Goal: Task Accomplishment & Management: Manage account settings

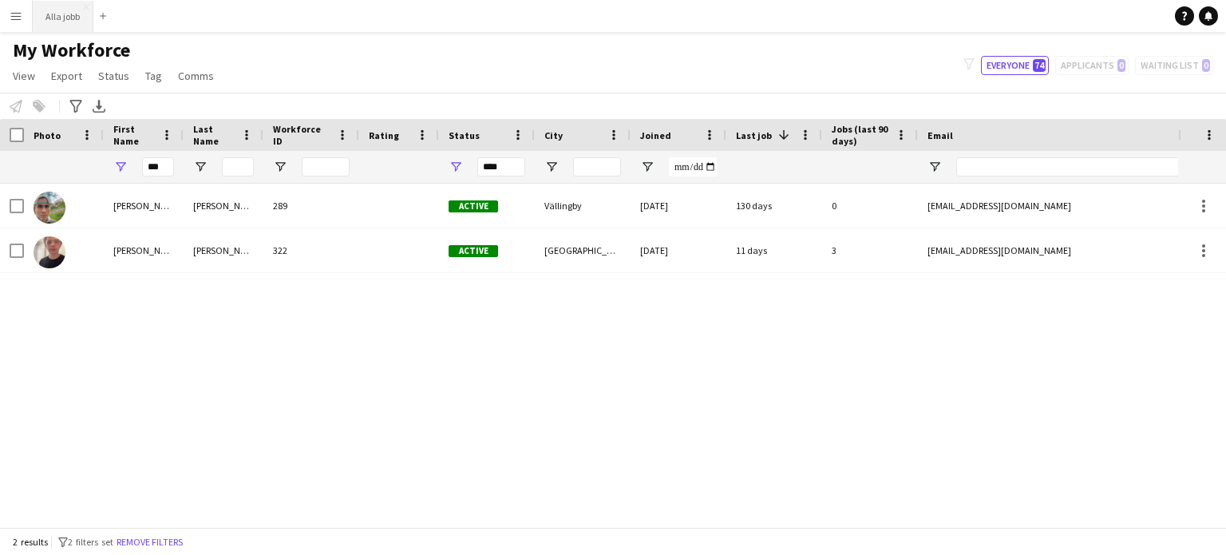
click at [71, 11] on button "Alla jobb Close" at bounding box center [63, 16] width 61 height 31
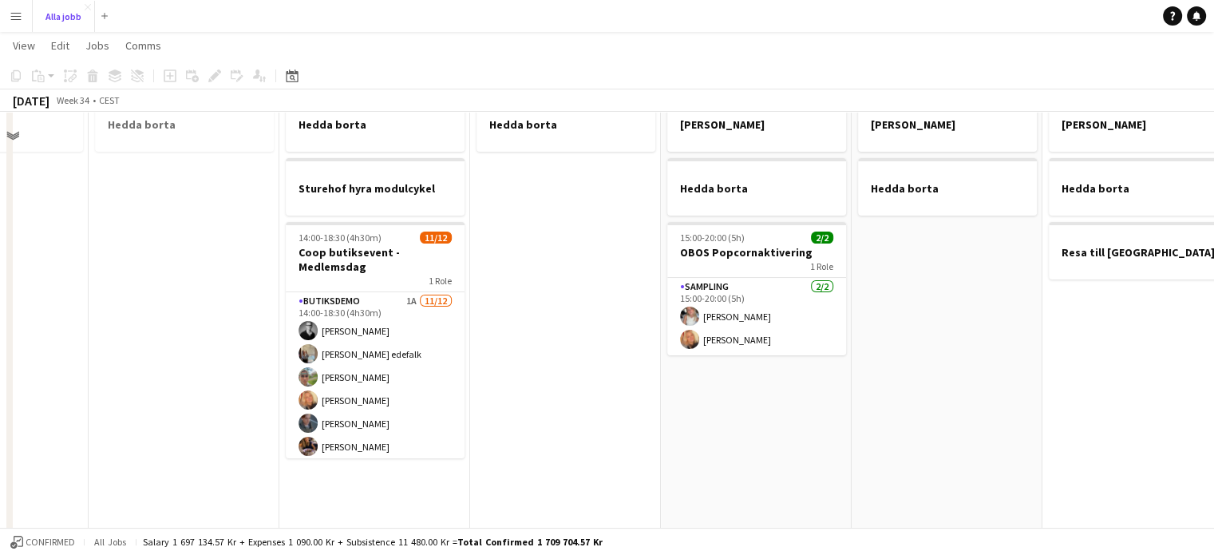
scroll to position [22, 0]
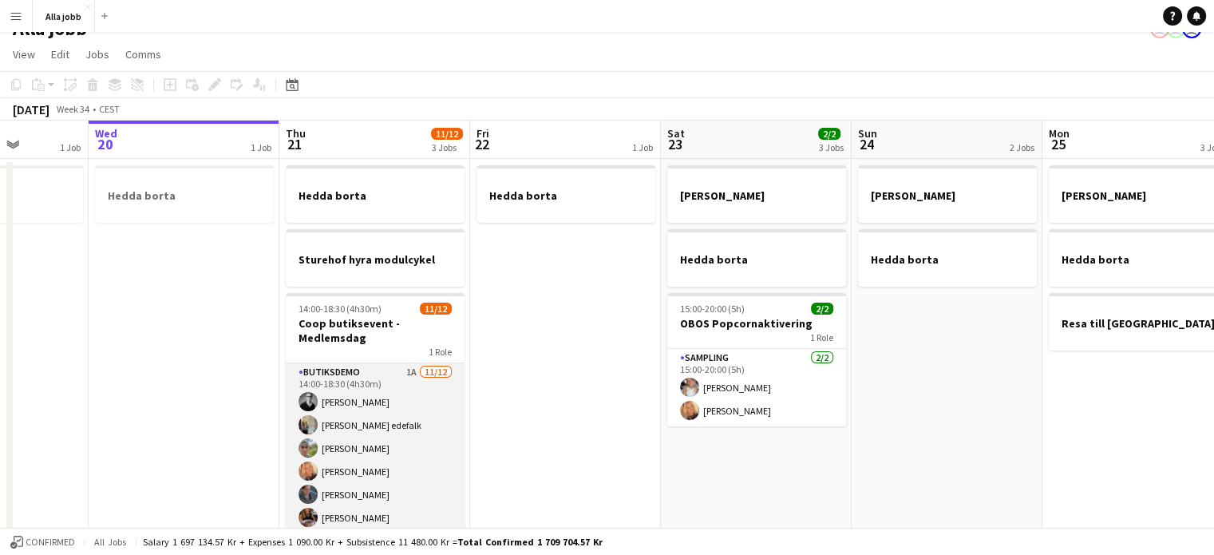
click at [342, 424] on app-card-role "Butiksdemo 1A [DATE] 14:00-18:30 (4h30m) [PERSON_NAME] [PERSON_NAME] edefalk [P…" at bounding box center [375, 517] width 179 height 309
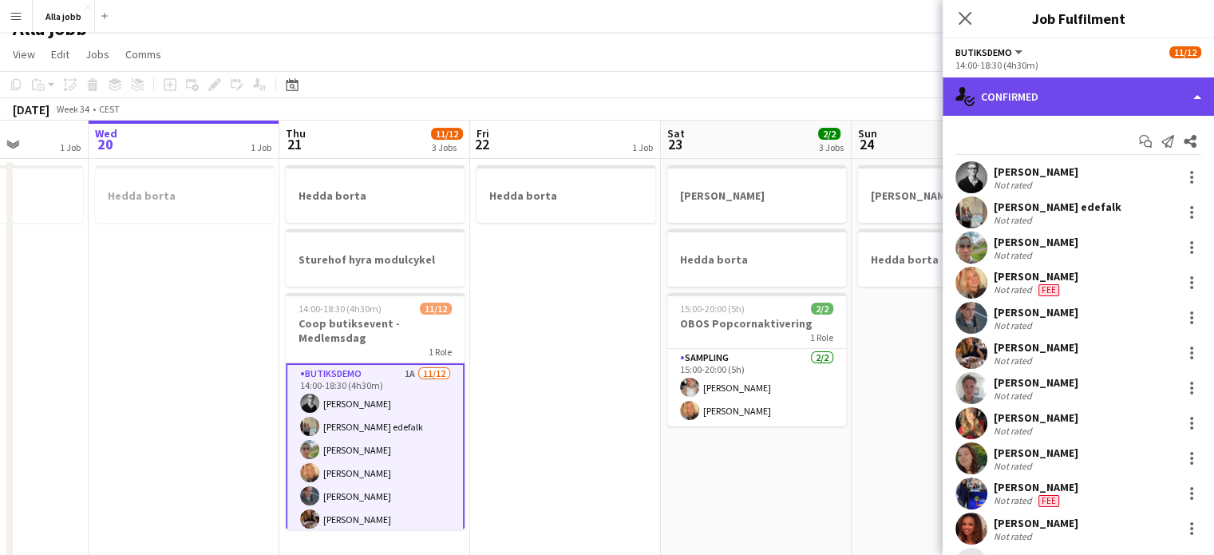
click at [1023, 110] on div "single-neutral-actions-check-2 Confirmed" at bounding box center [1078, 96] width 271 height 38
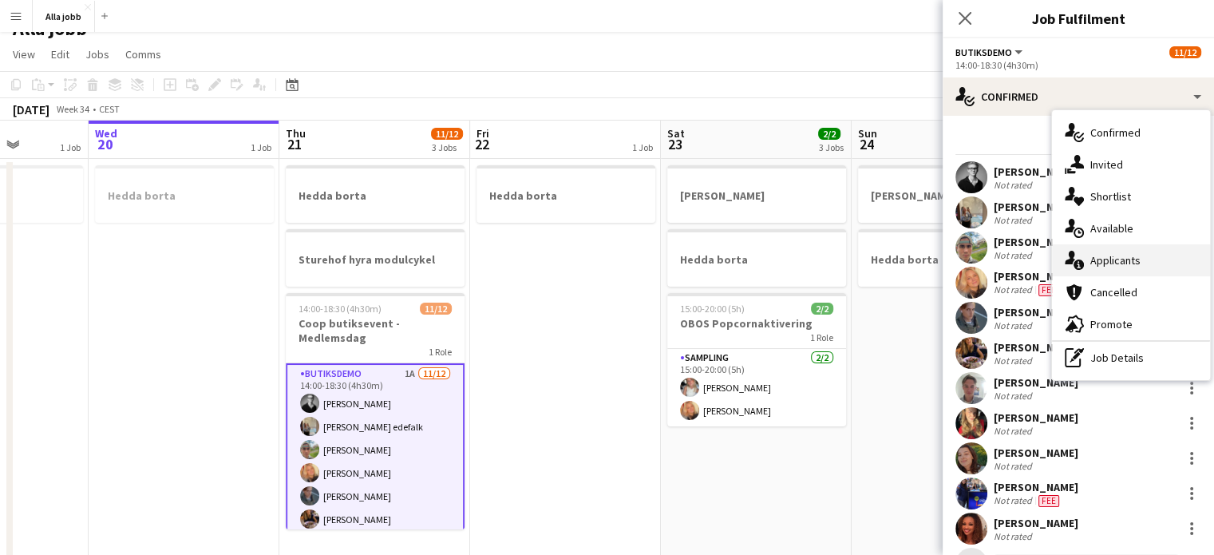
click at [1086, 257] on div "single-neutral-actions-information Applicants" at bounding box center [1131, 260] width 158 height 32
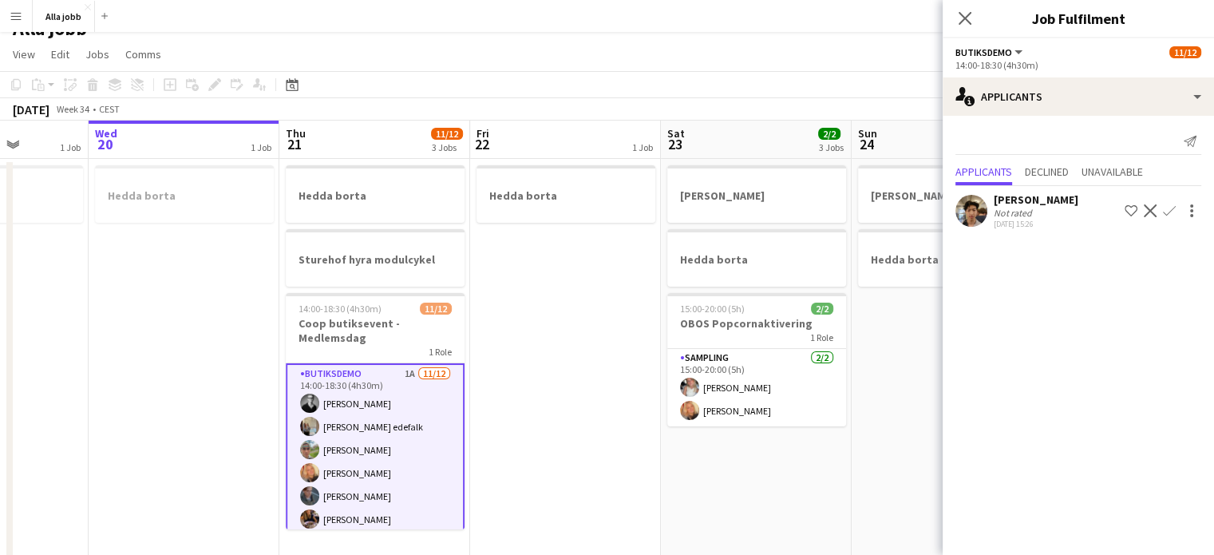
click at [1169, 212] on app-icon "Confirm" at bounding box center [1169, 210] width 13 height 13
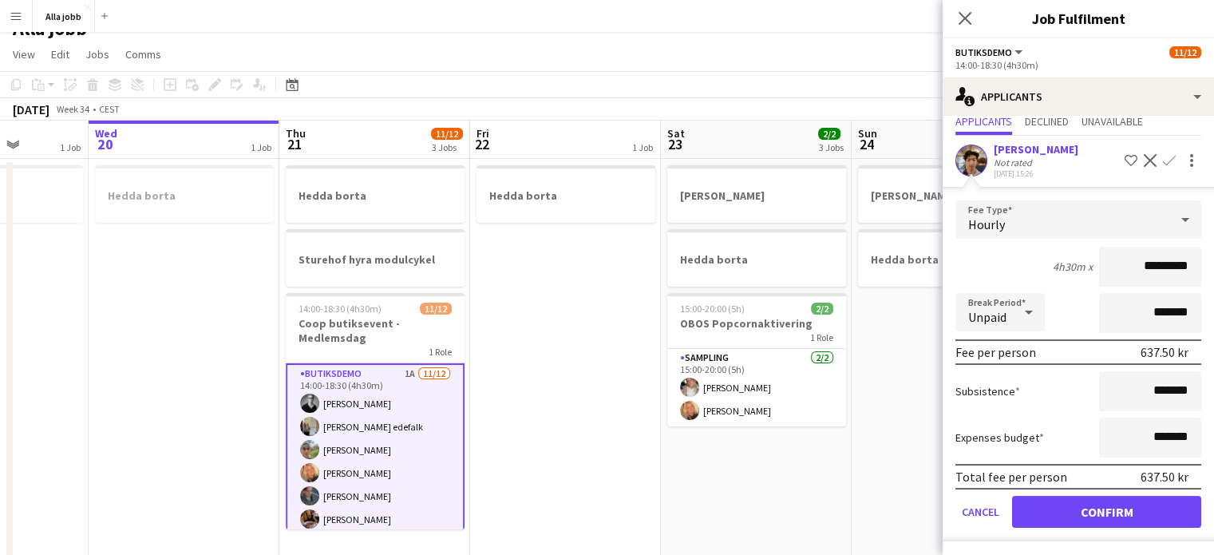
scroll to position [50, 0]
click at [1072, 505] on button "Confirm" at bounding box center [1106, 513] width 189 height 32
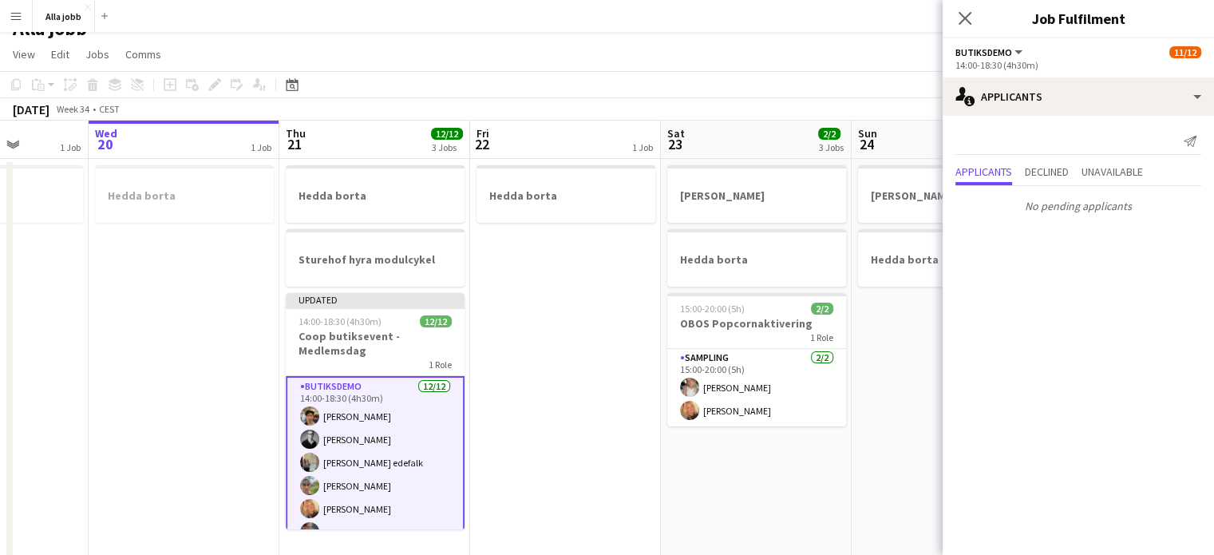
scroll to position [0, 0]
click at [532, 387] on app-date-cell "Hedda borta" at bounding box center [565, 510] width 191 height 703
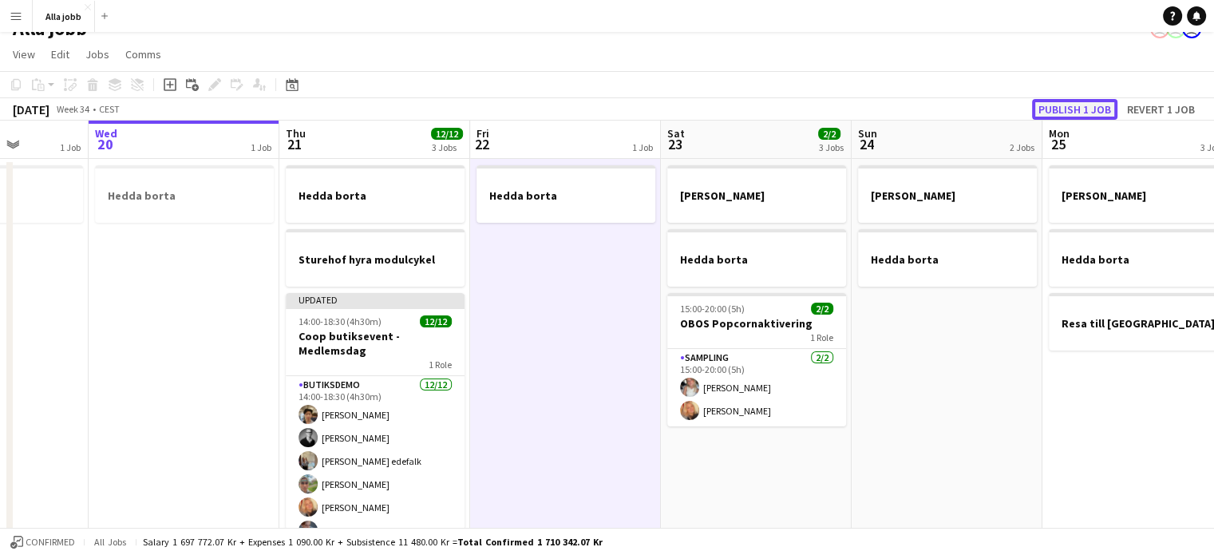
click at [1088, 102] on button "Publish 1 job" at bounding box center [1074, 109] width 85 height 21
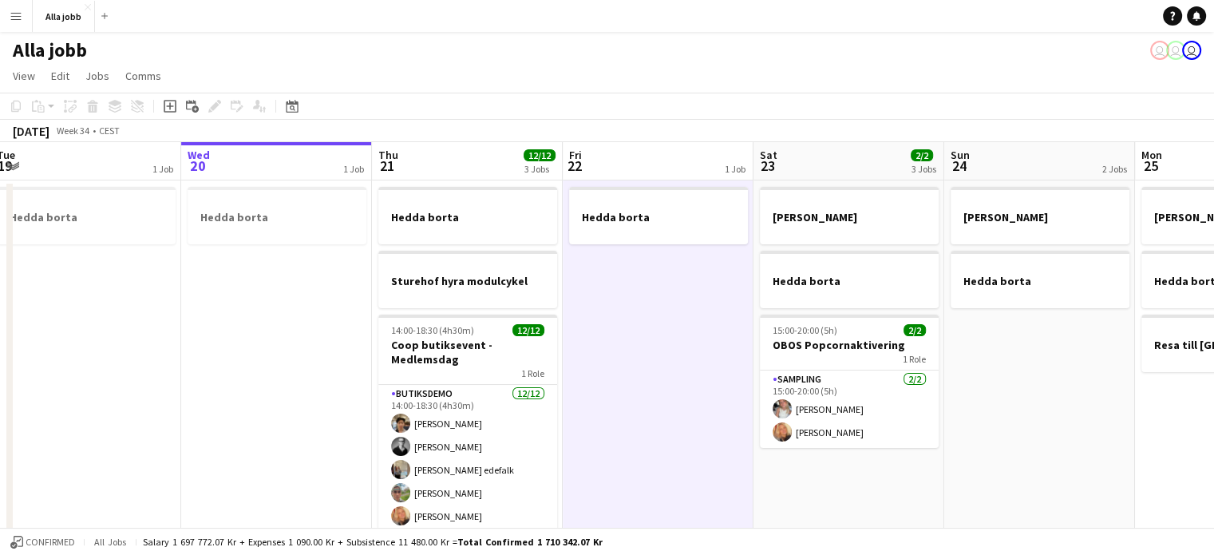
click at [1045, 333] on app-date-cell "[PERSON_NAME] [PERSON_NAME]" at bounding box center [1040, 531] width 191 height 703
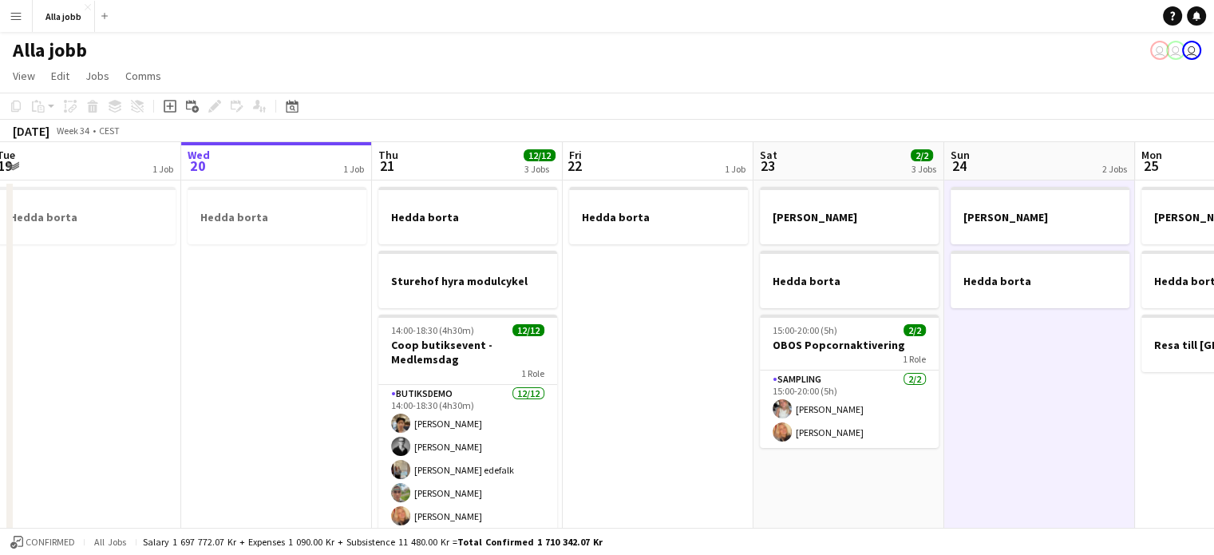
click at [667, 363] on app-date-cell "Hedda borta" at bounding box center [658, 531] width 191 height 703
